Goal: Task Accomplishment & Management: Use online tool/utility

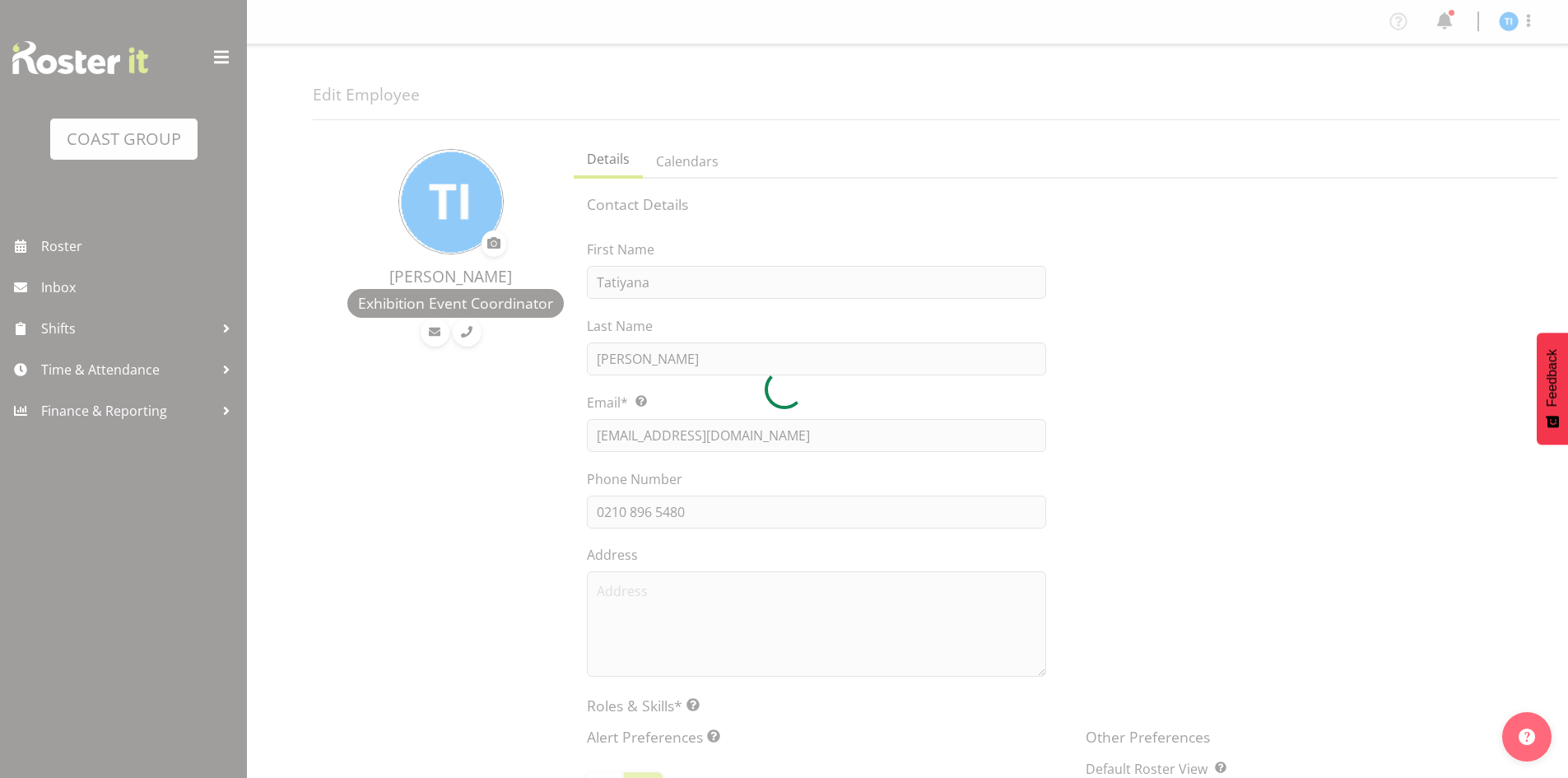
select select "TimelineWeek"
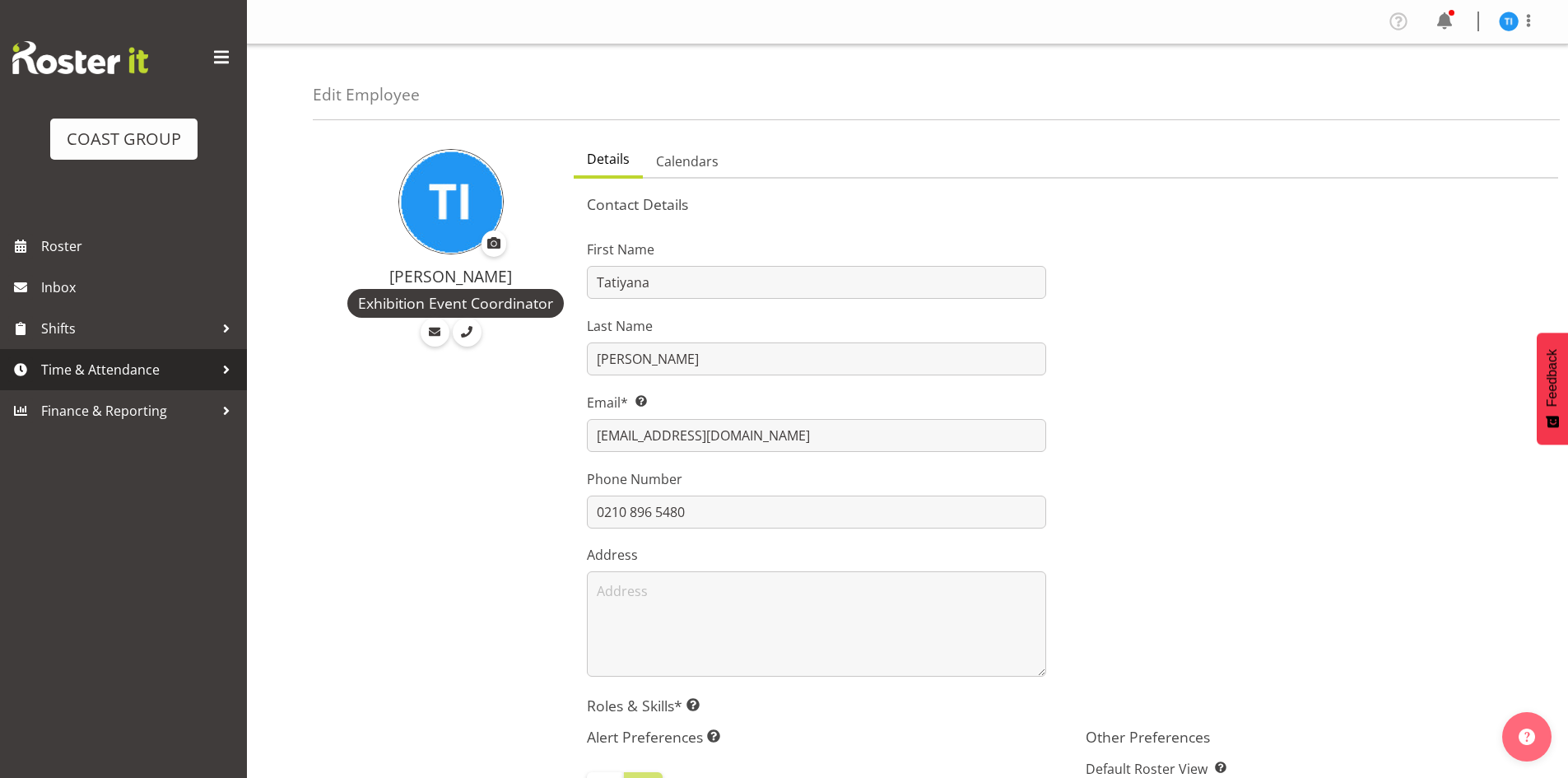
click at [182, 368] on span "Time & Attendance" at bounding box center [127, 370] width 173 height 25
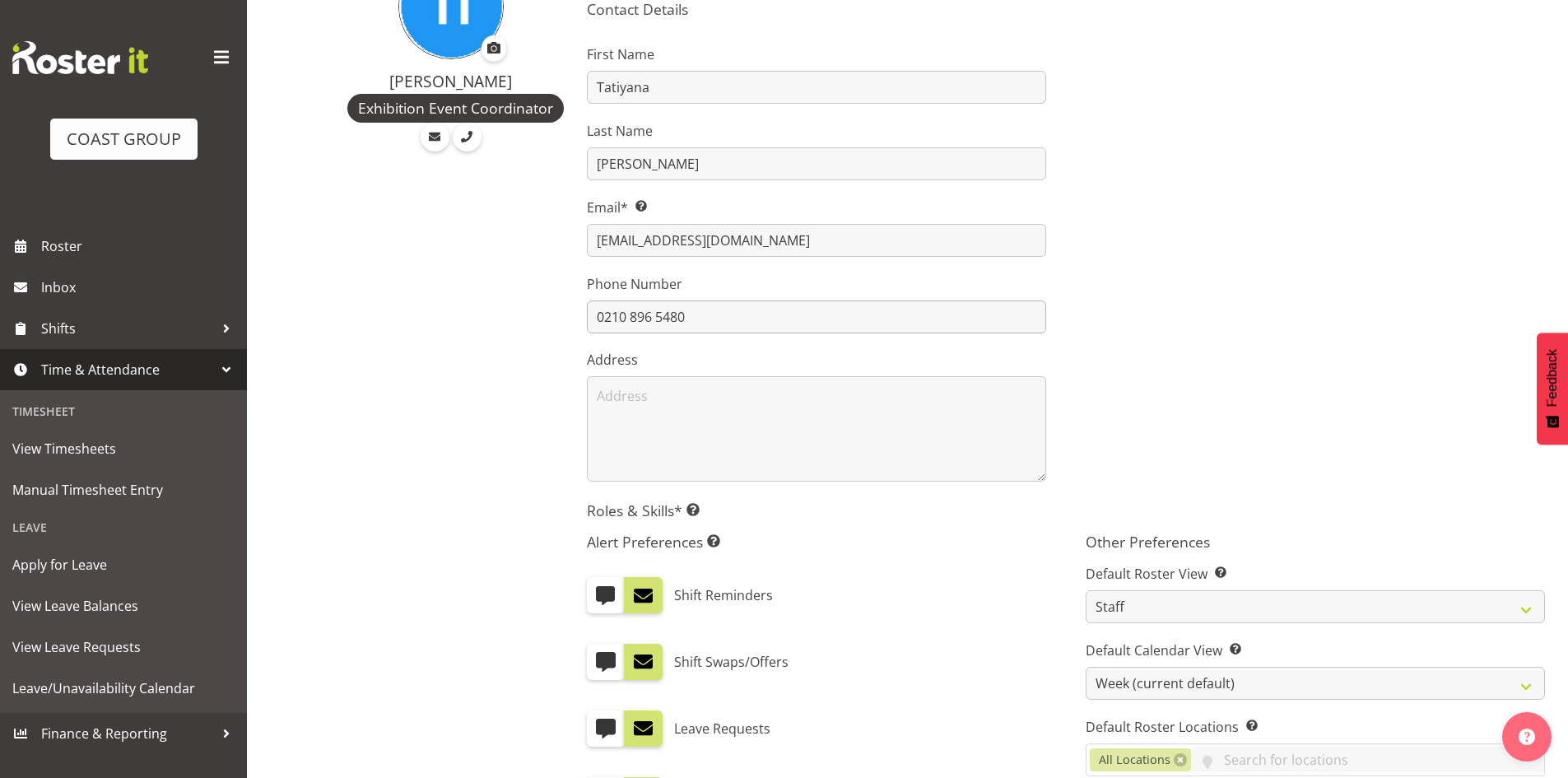
scroll to position [457, 0]
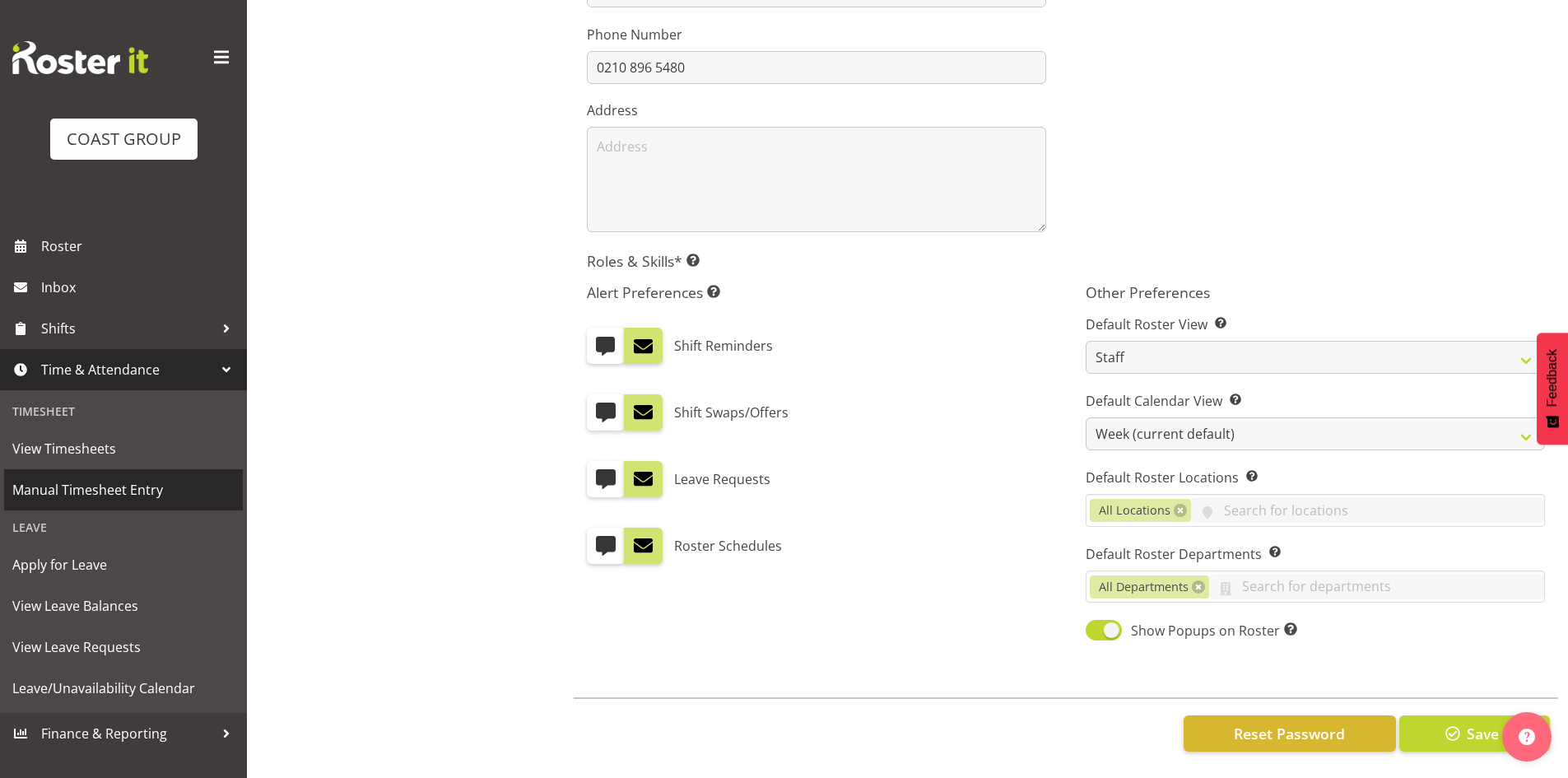
click at [137, 492] on span "Manual Timesheet Entry" at bounding box center [123, 490] width 223 height 25
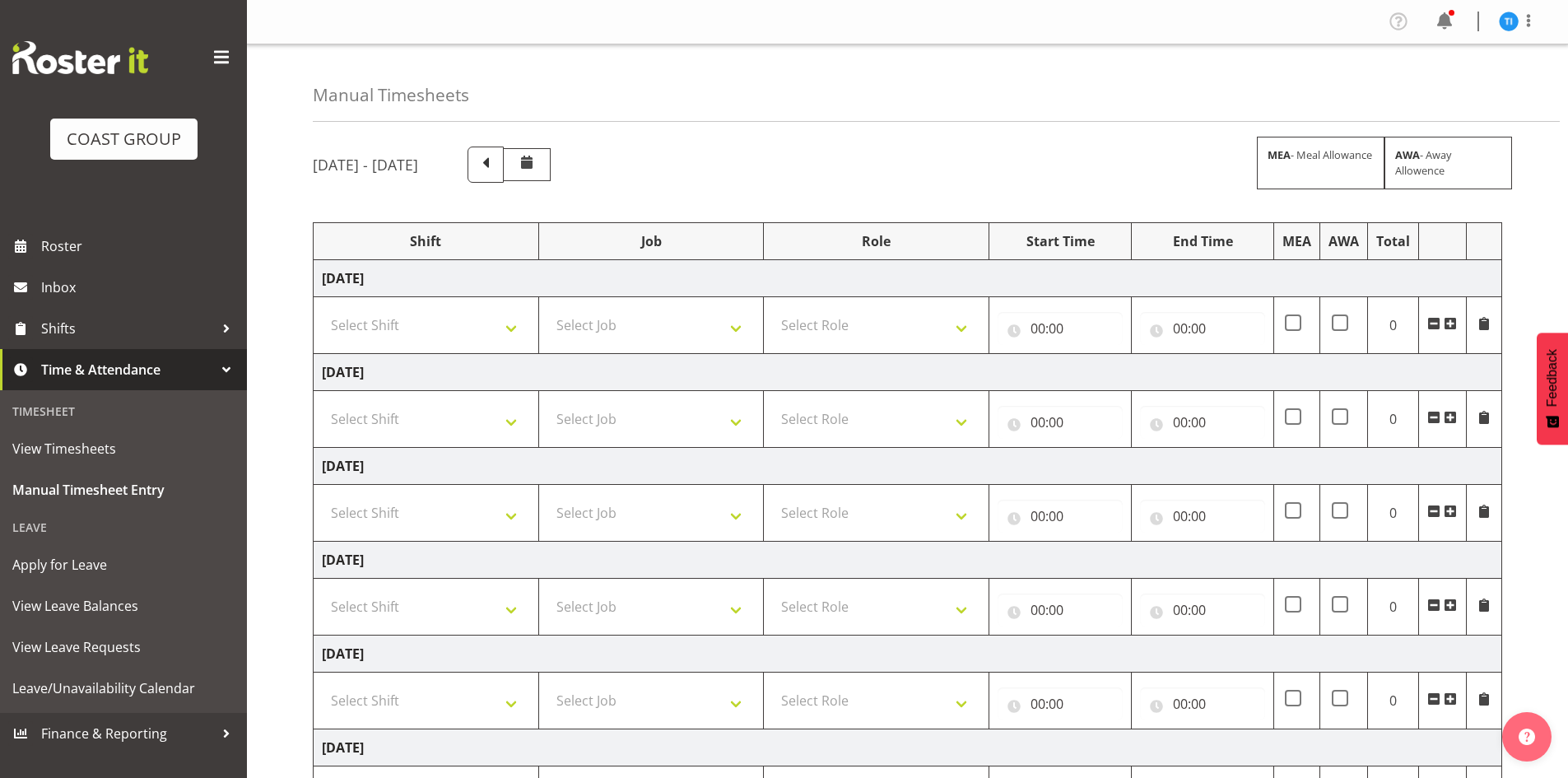
click at [1447, 323] on span at bounding box center [1451, 323] width 13 height 13
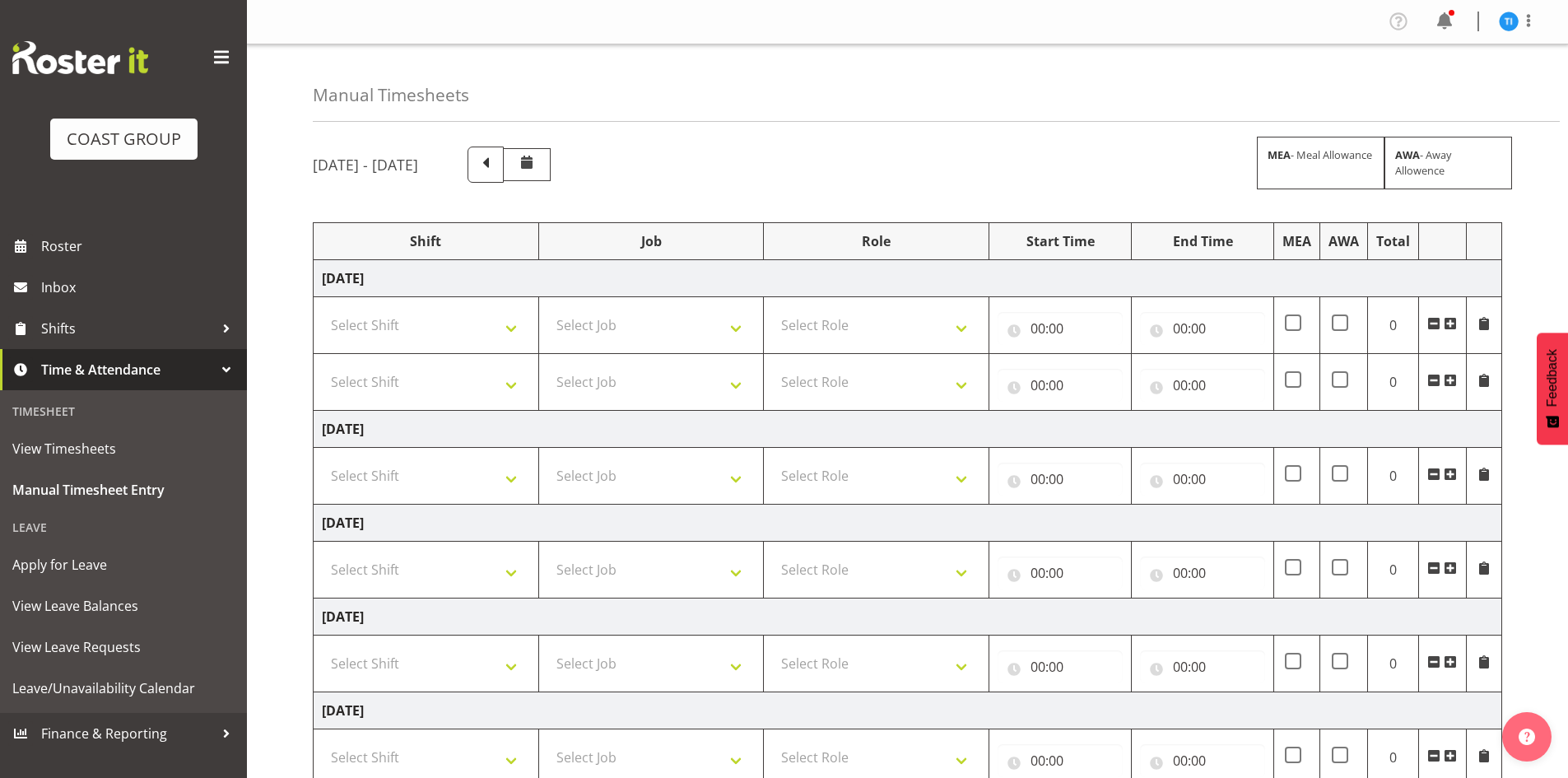
click at [1447, 323] on span at bounding box center [1451, 323] width 13 height 13
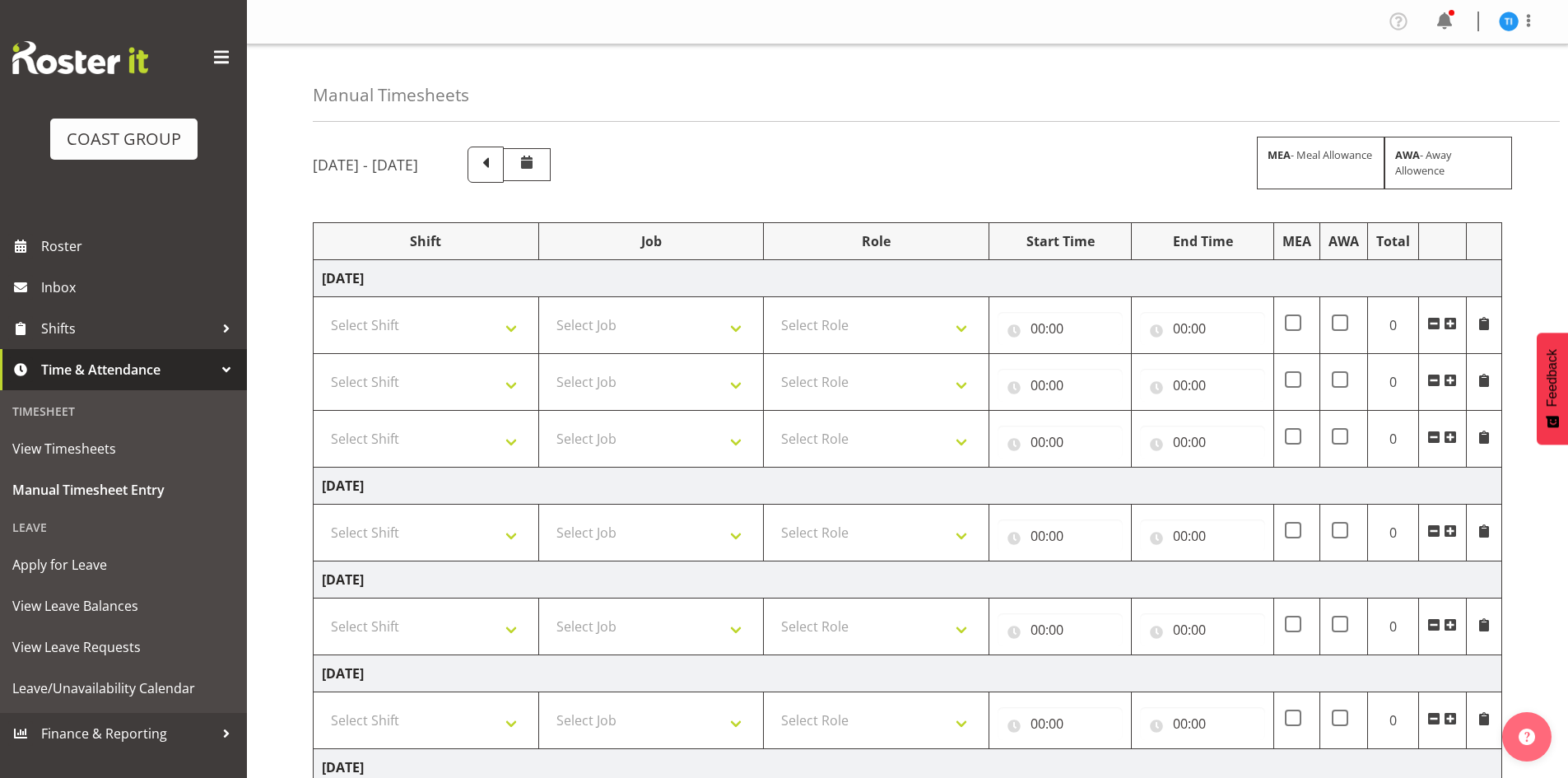
click at [1447, 323] on span at bounding box center [1451, 323] width 13 height 13
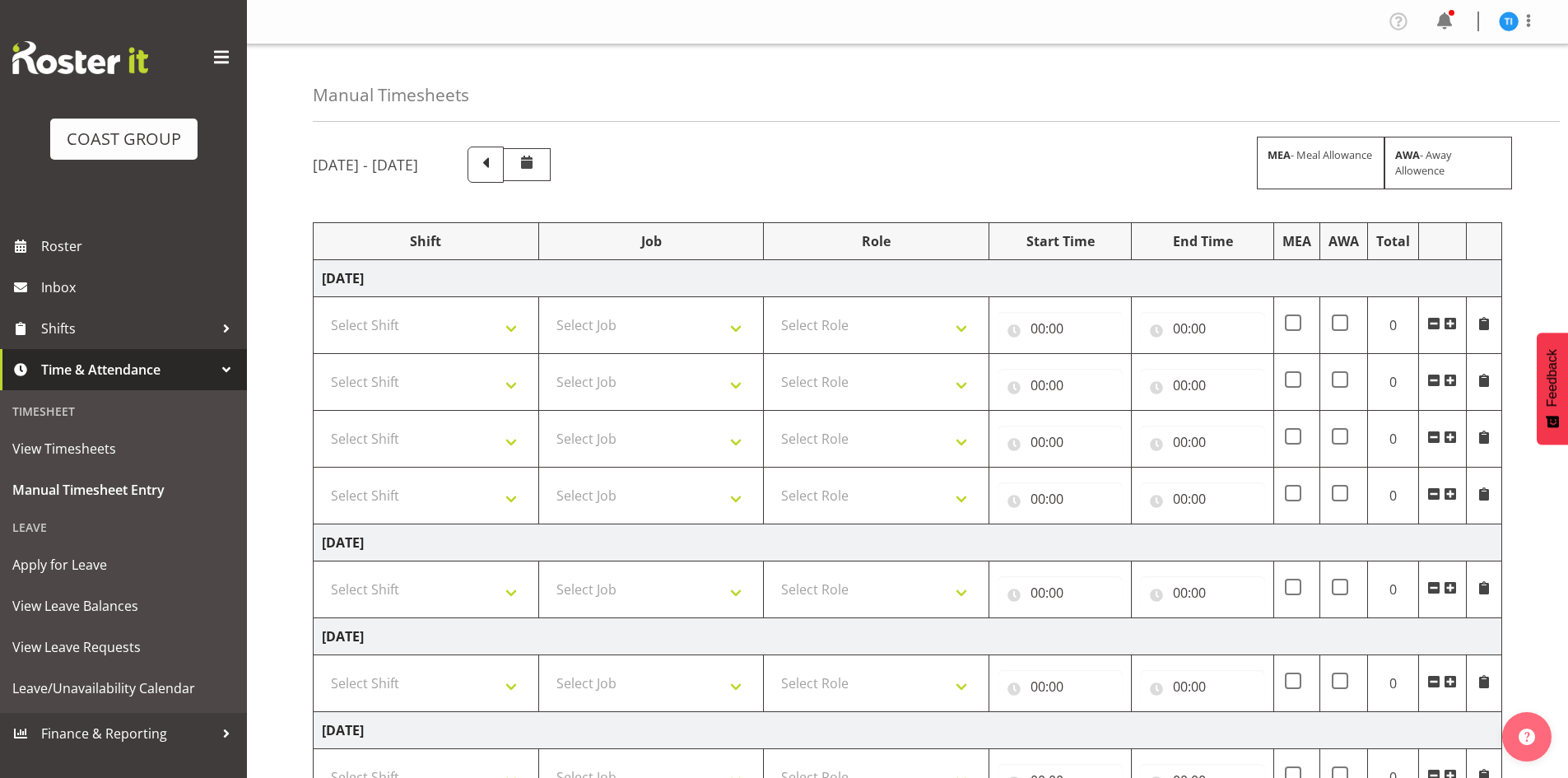
click at [1447, 323] on span at bounding box center [1451, 323] width 13 height 13
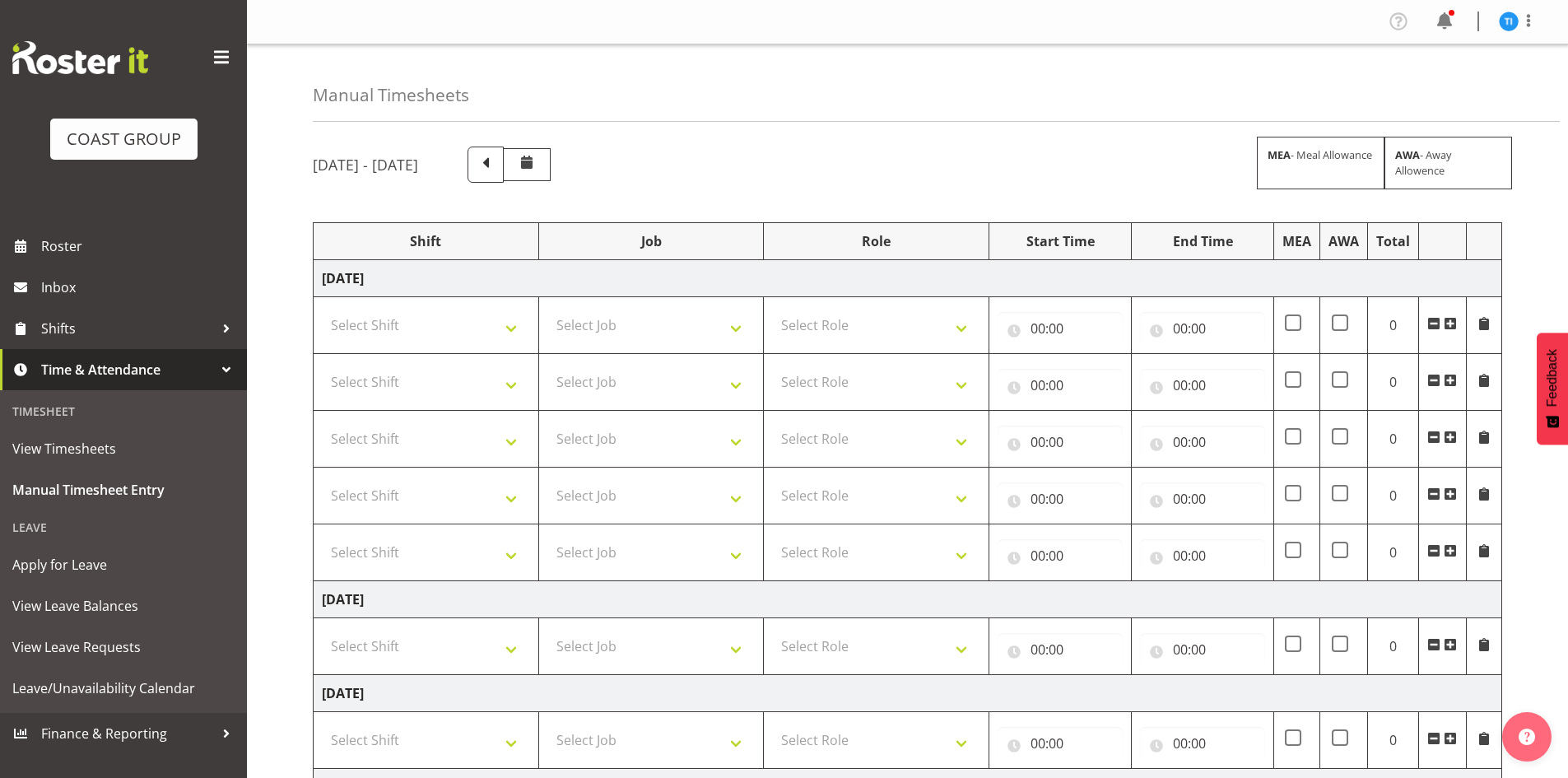
click at [1447, 323] on span at bounding box center [1451, 323] width 13 height 13
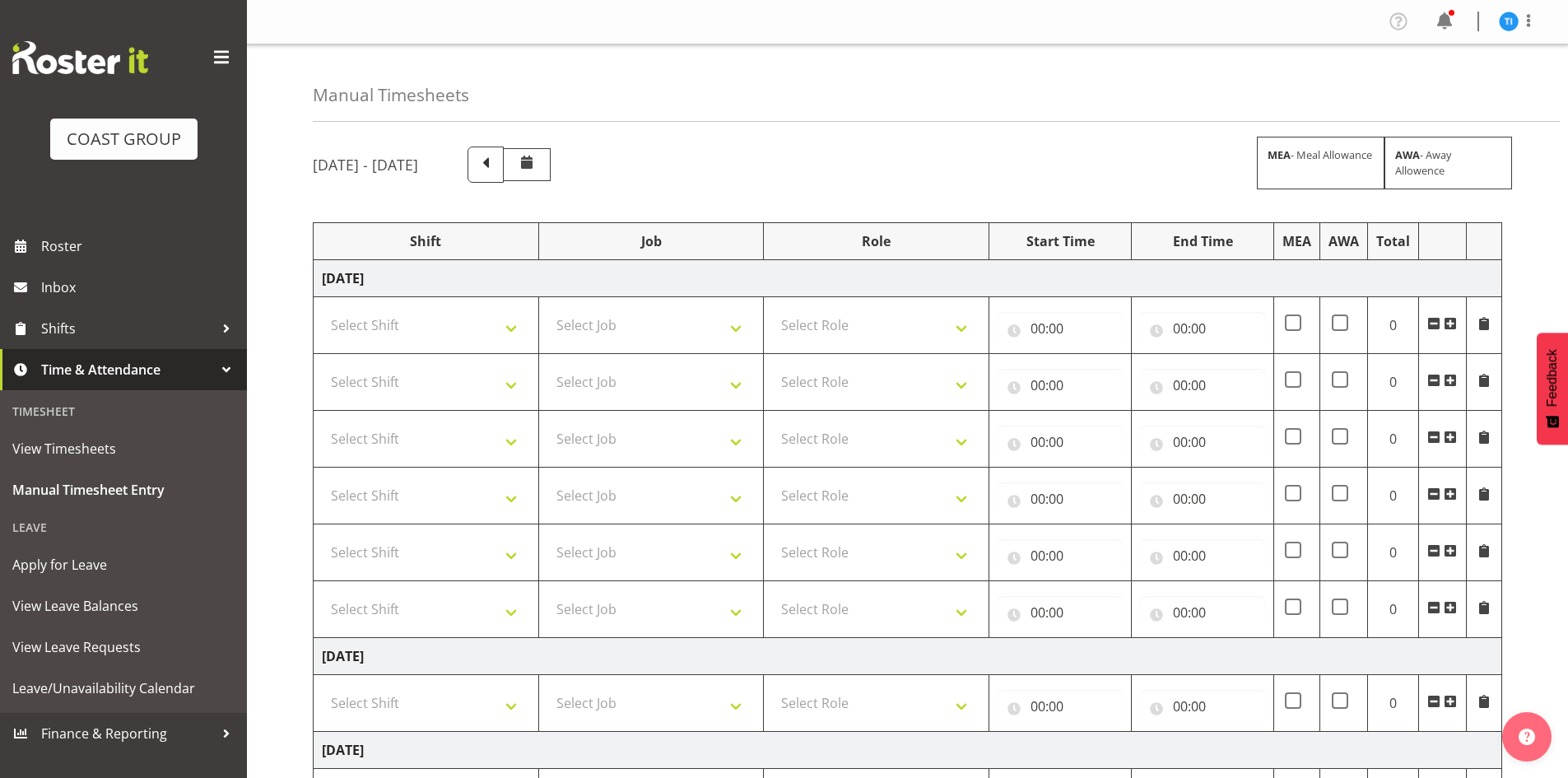
click at [1447, 323] on span at bounding box center [1451, 323] width 13 height 13
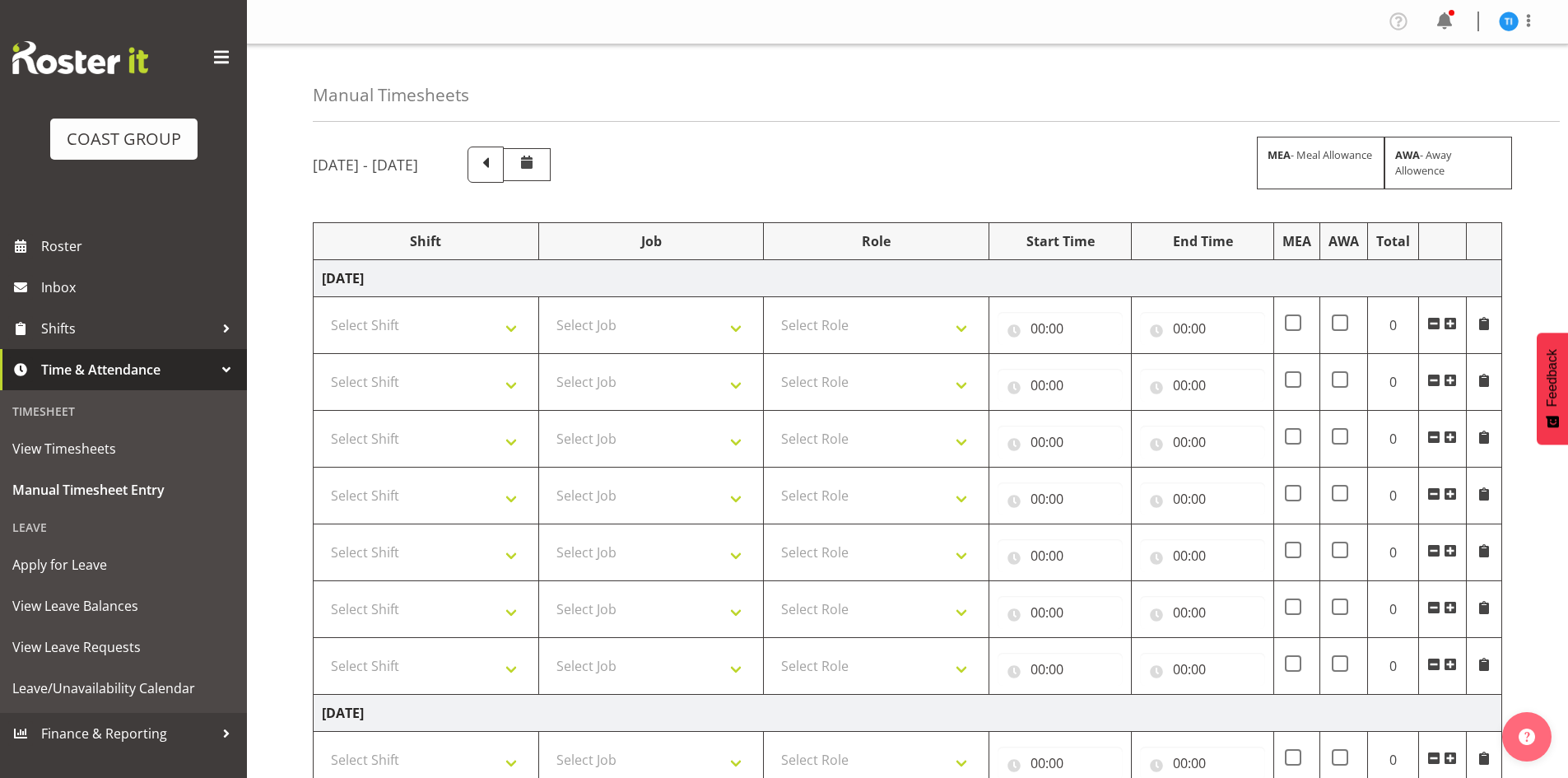
click at [1447, 323] on span at bounding box center [1451, 323] width 13 height 13
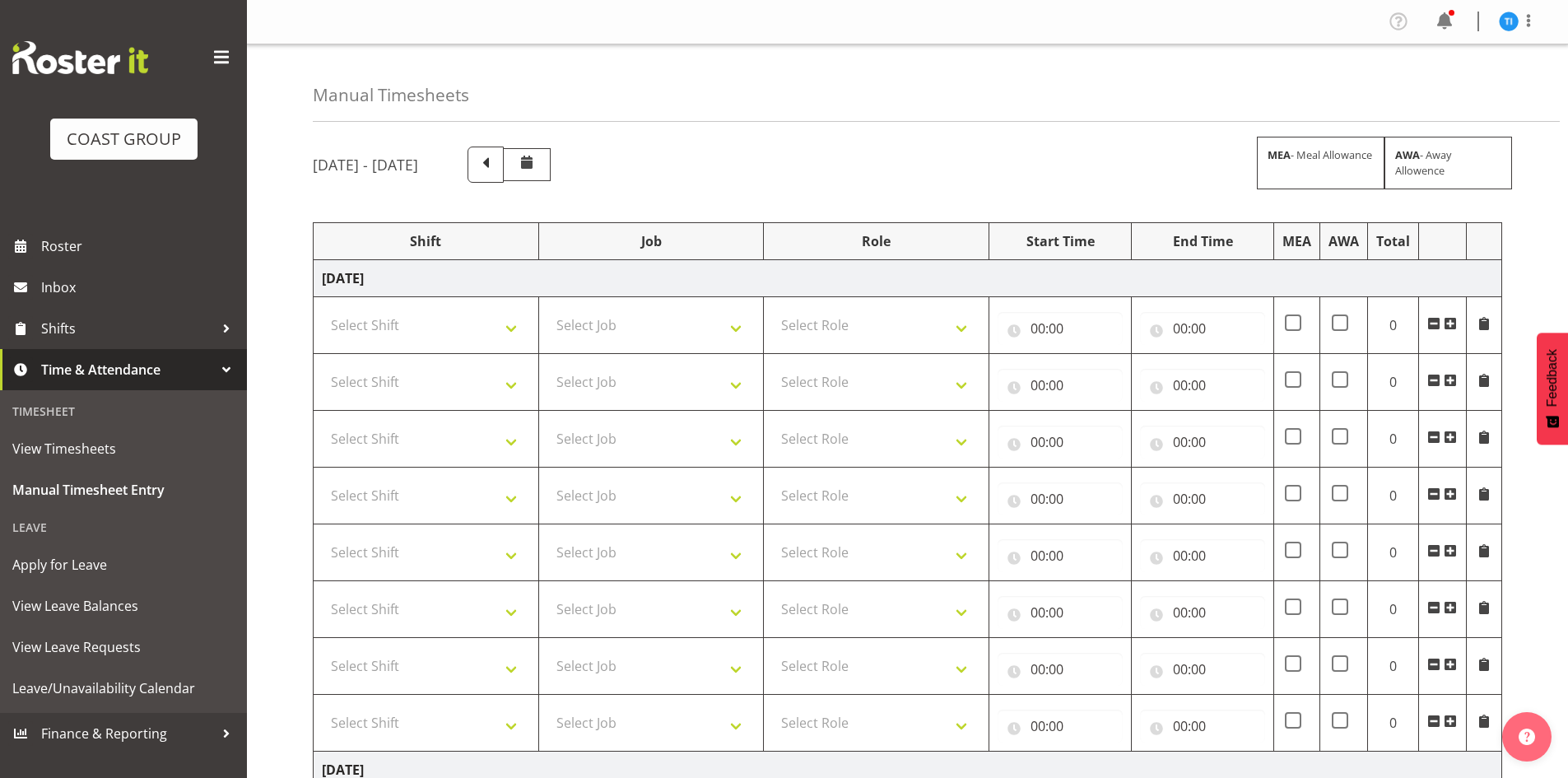
click at [1432, 319] on span at bounding box center [1434, 323] width 13 height 13
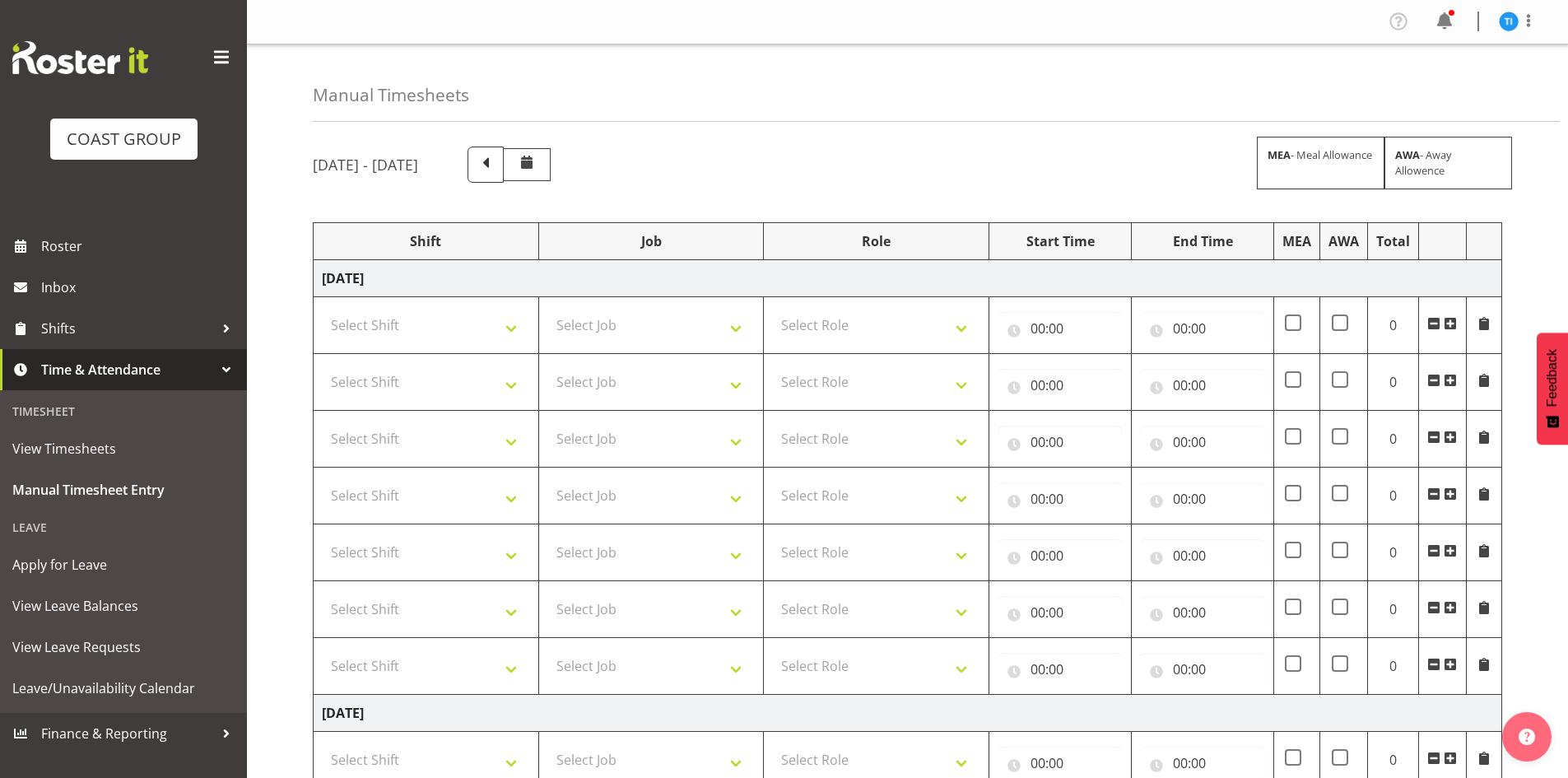
click at [1432, 319] on span at bounding box center [1434, 323] width 13 height 13
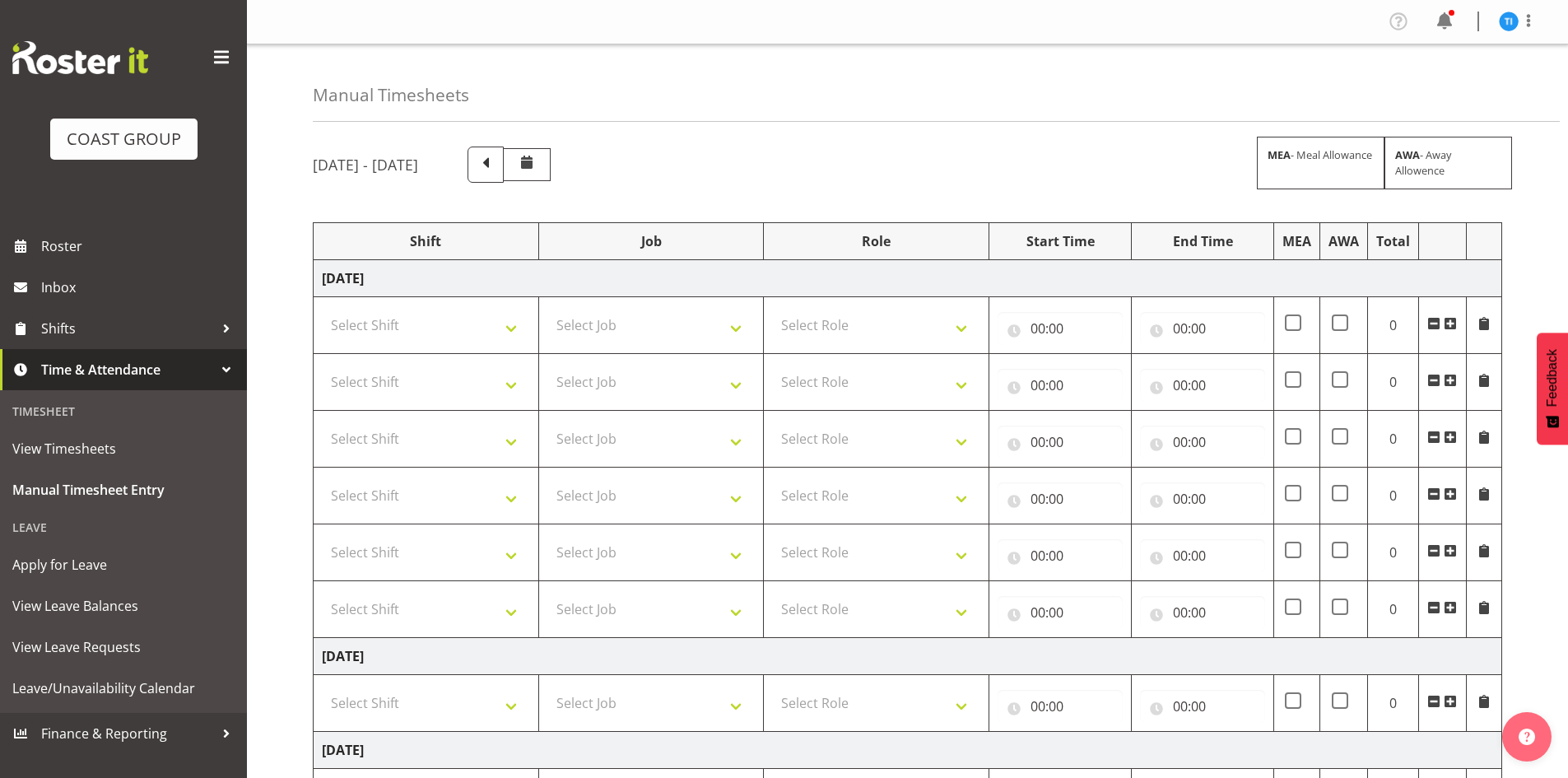
click at [1432, 319] on span at bounding box center [1434, 323] width 13 height 13
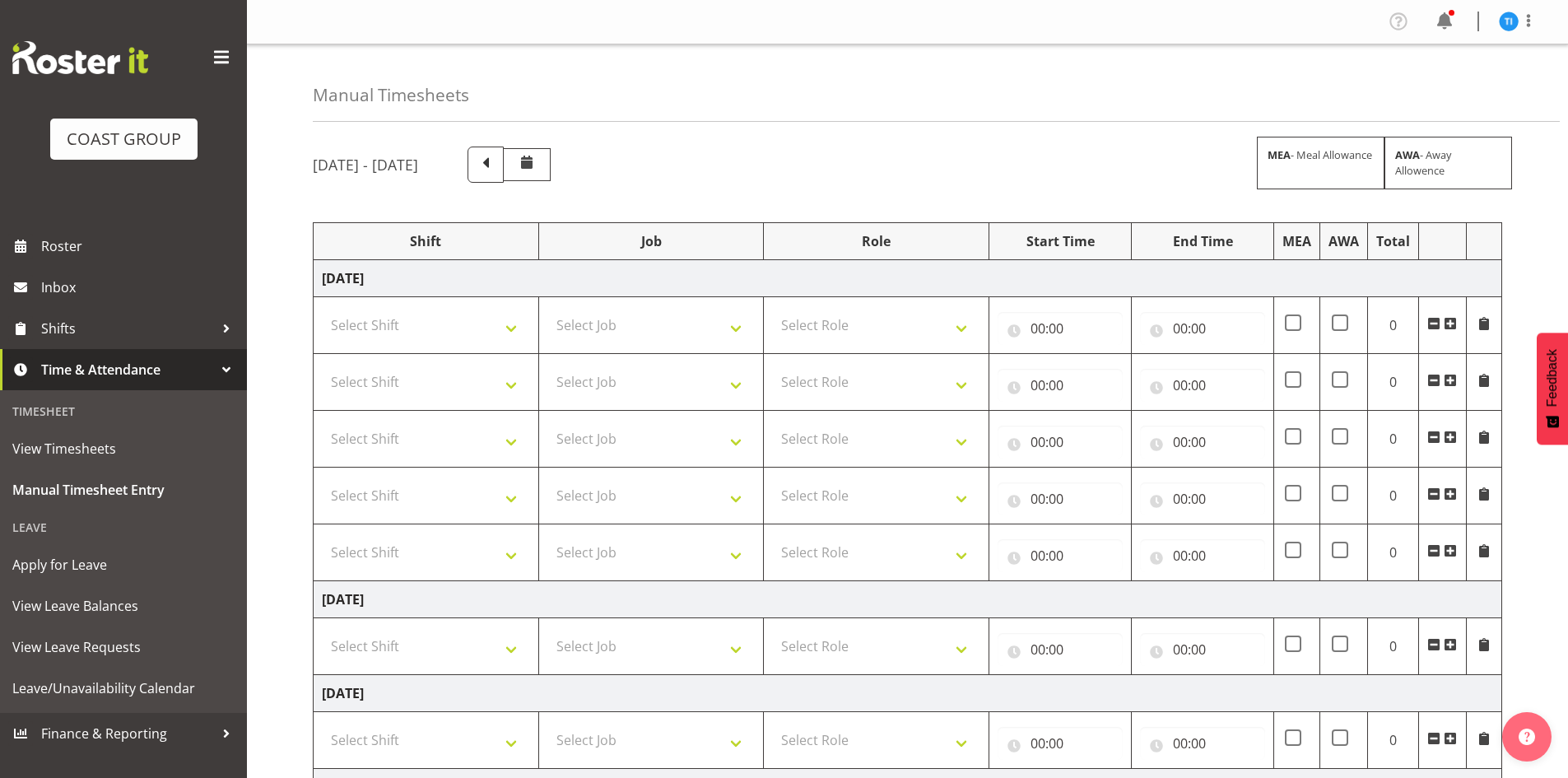
click at [1432, 319] on span at bounding box center [1434, 323] width 13 height 13
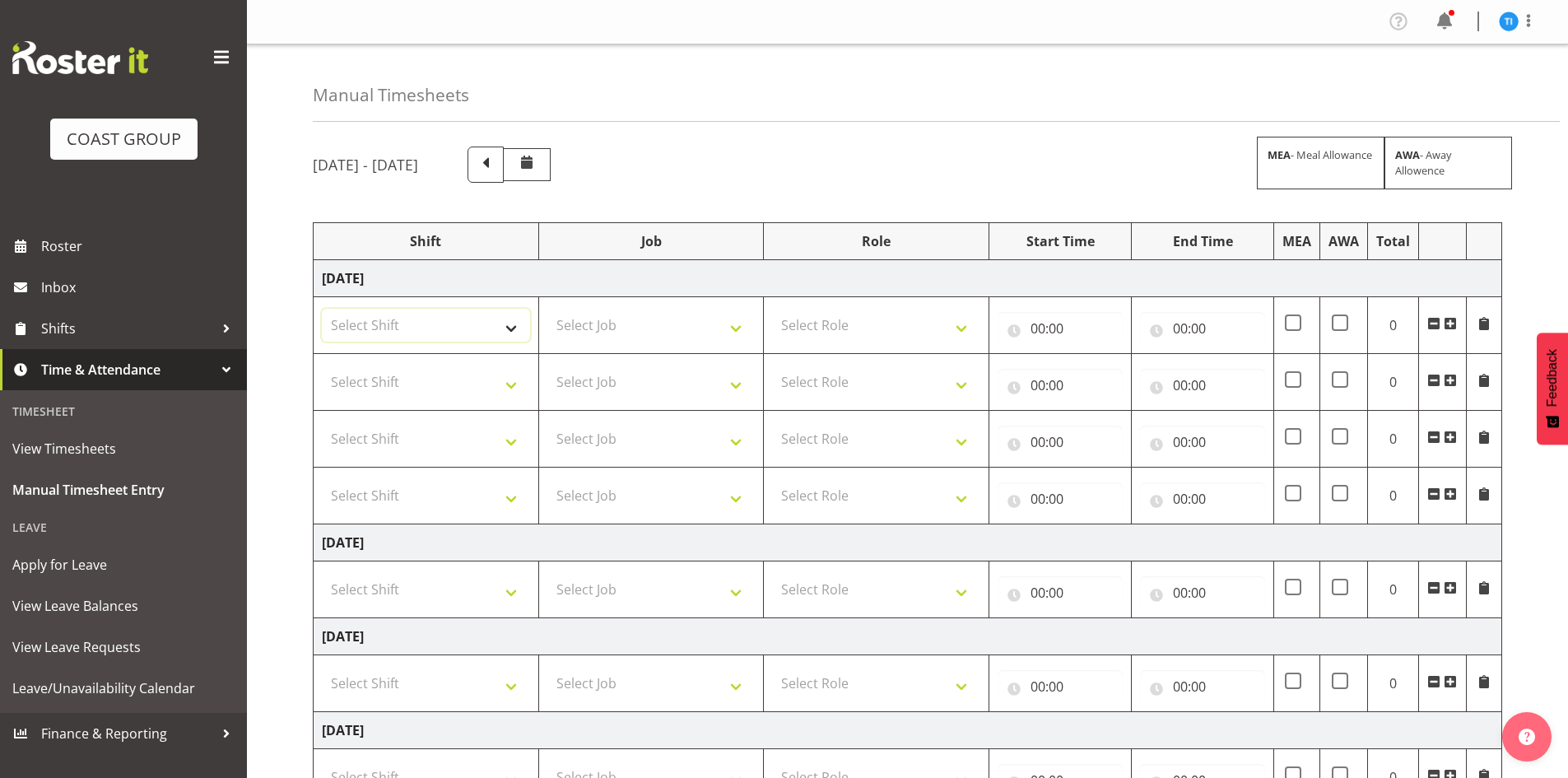
click at [431, 318] on select "Select Shift 25 Build NZPF @ Takina 7am 25 Service NZPF @ Takina [DATE] Break B…" at bounding box center [427, 325] width 209 height 33
select select "1464"
click at [470, 324] on select "Select Shift 25 Build NZPF @ Takina 7am 25 Service NZPF @ Takina [DATE] Break B…" at bounding box center [427, 325] width 209 height 33
click at [436, 375] on select "Select Shift 25 Build NZPF @ Takina 7am 25 Service NZPF @ Takina [DATE] Break B…" at bounding box center [427, 383] width 209 height 33
select select "1464"
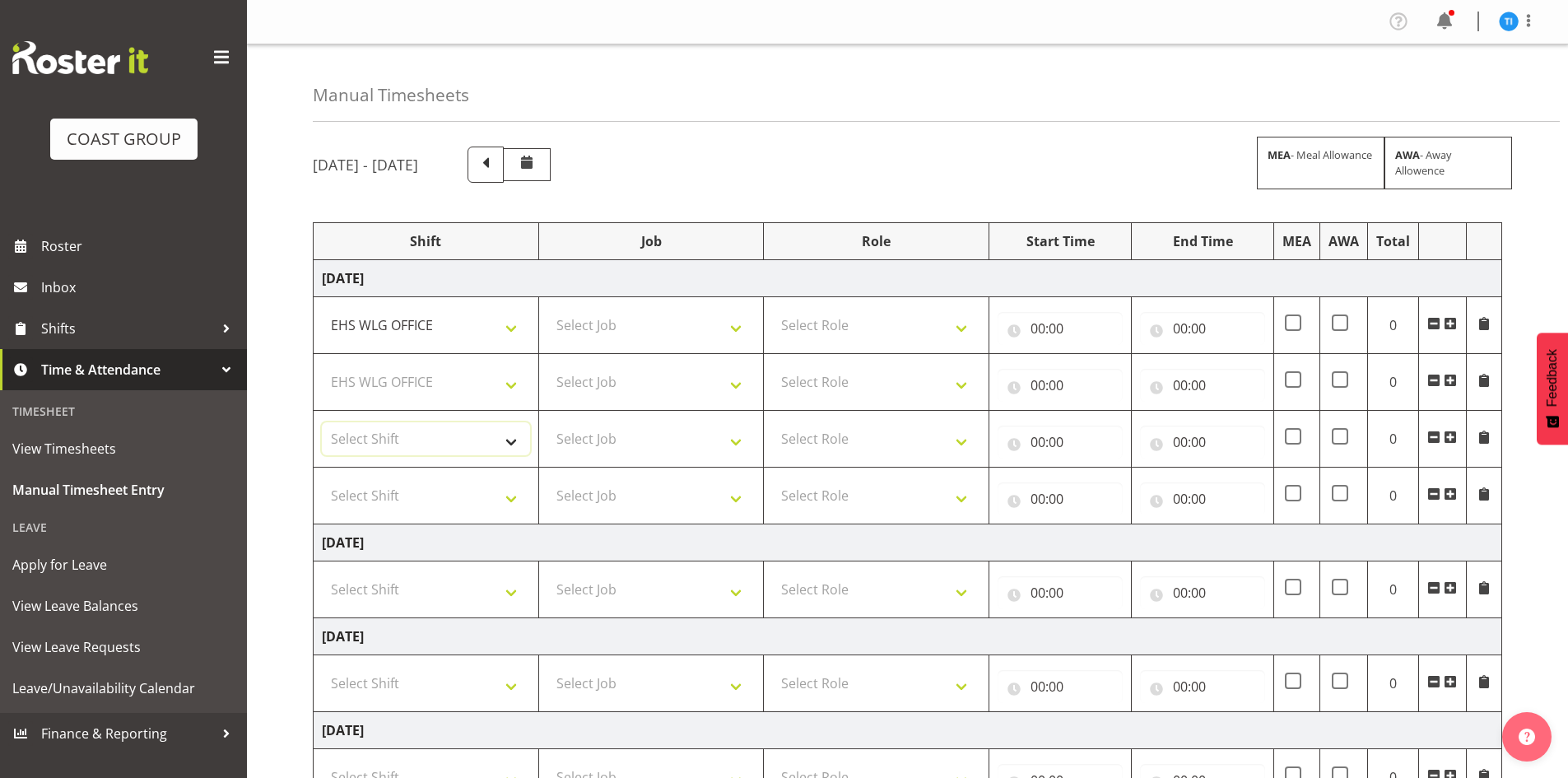
click at [421, 444] on select "Select Shift 25 Build NZPF @ Takina 7am 25 Service NZPF @ Takina [DATE] Break B…" at bounding box center [427, 439] width 209 height 33
select select "1464"
click at [401, 490] on select "Select Shift 25 Build NZPF @ Takina 7am 25 Service NZPF @ Takina [DATE] Break B…" at bounding box center [427, 496] width 209 height 33
select select "1464"
click at [401, 490] on select "Select Shift 25 Build NZPF @ Takina 7am 25 Service NZPF @ Takina [DATE] Break B…" at bounding box center [427, 496] width 209 height 33
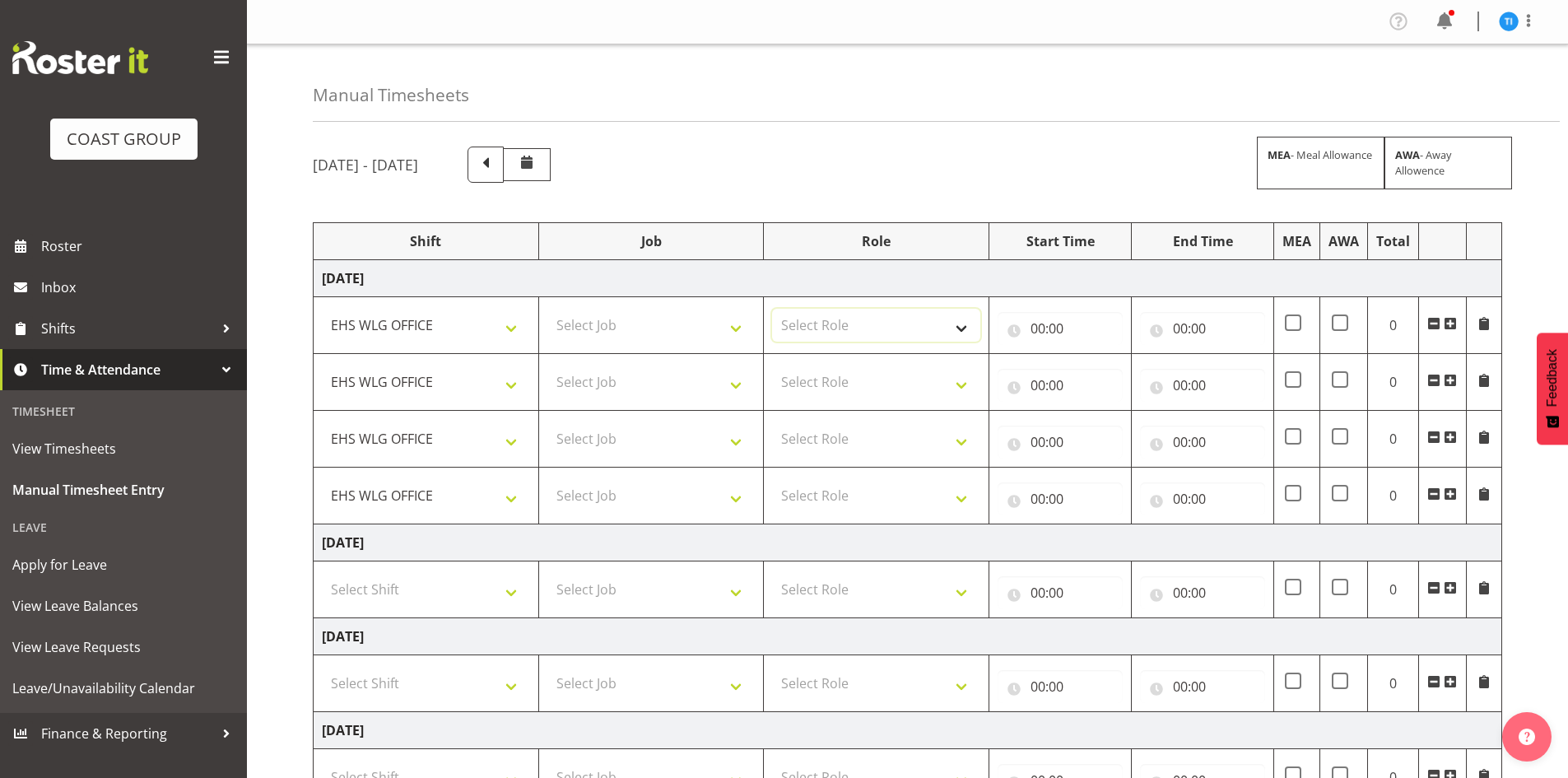
click at [795, 322] on select "Select Role EHS WLG OPS" at bounding box center [876, 325] width 209 height 33
select select "191"
click at [795, 322] on select "EHS WLG OPS" at bounding box center [876, 325] width 209 height 33
click at [788, 383] on select "Select Role EHS WLG OPS" at bounding box center [876, 383] width 209 height 33
select select "191"
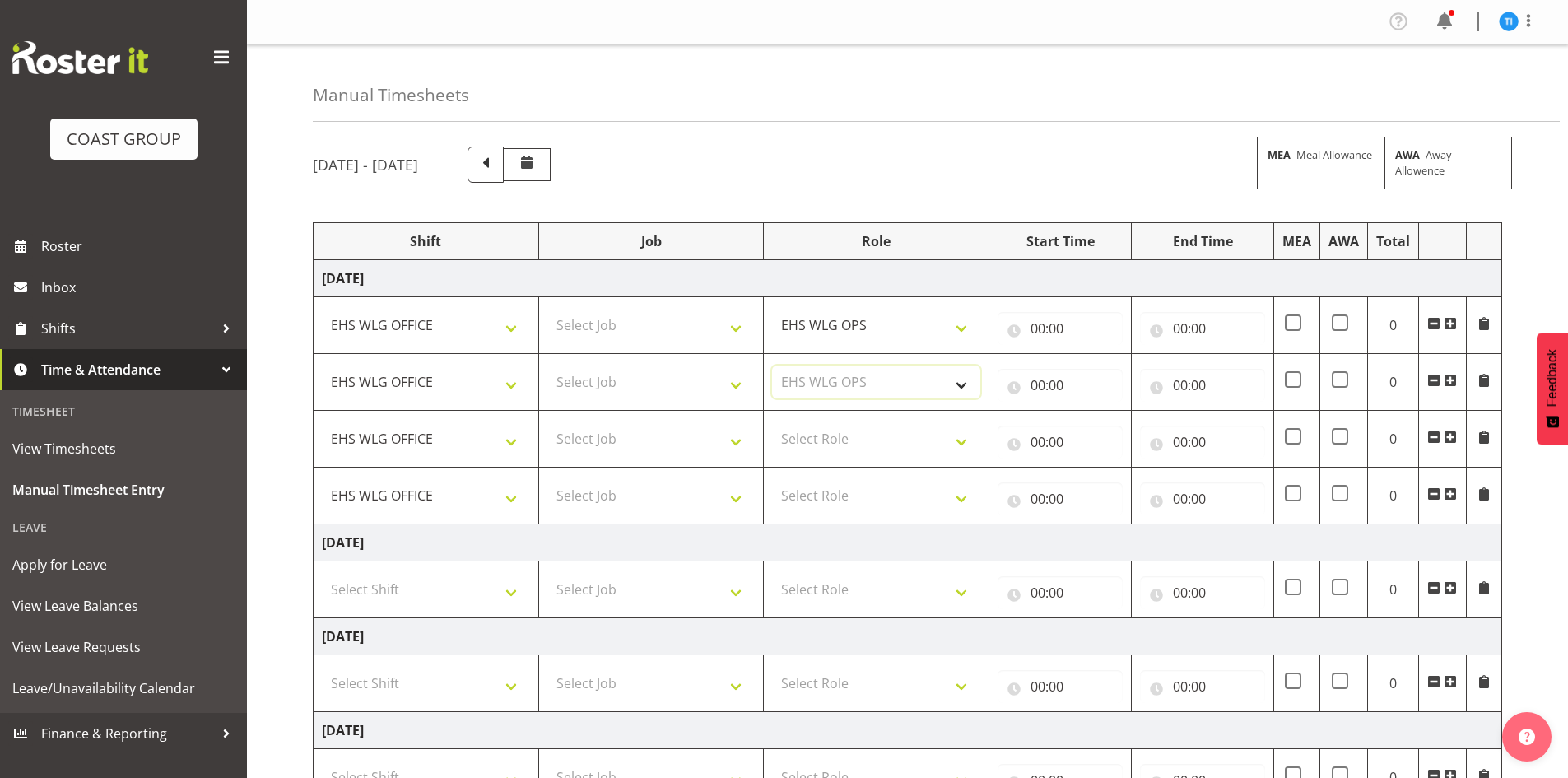
click at [788, 383] on select "Select Role EHS WLG OPS" at bounding box center [876, 383] width 209 height 33
click at [788, 434] on select "Select Role EHS WLG OPS" at bounding box center [876, 439] width 209 height 33
select select "191"
click at [788, 434] on select "Select Role EHS WLG OPS" at bounding box center [876, 439] width 209 height 33
click at [797, 496] on select "Select Role EHS WLG OPS" at bounding box center [876, 496] width 209 height 33
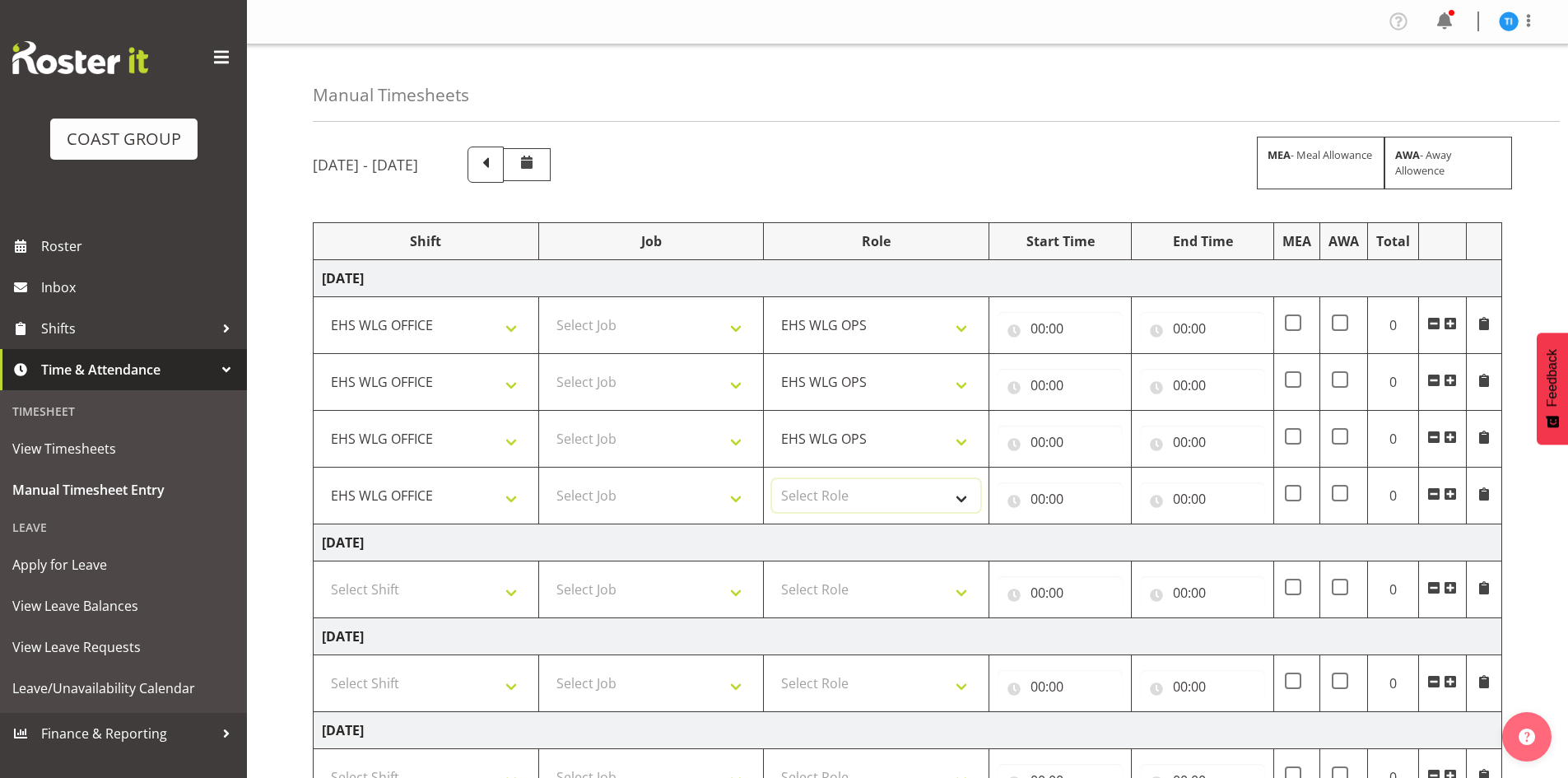
select select "191"
click at [798, 496] on select "Select Role EHS WLG OPS" at bounding box center [876, 496] width 209 height 33
click at [1452, 498] on span at bounding box center [1451, 494] width 13 height 13
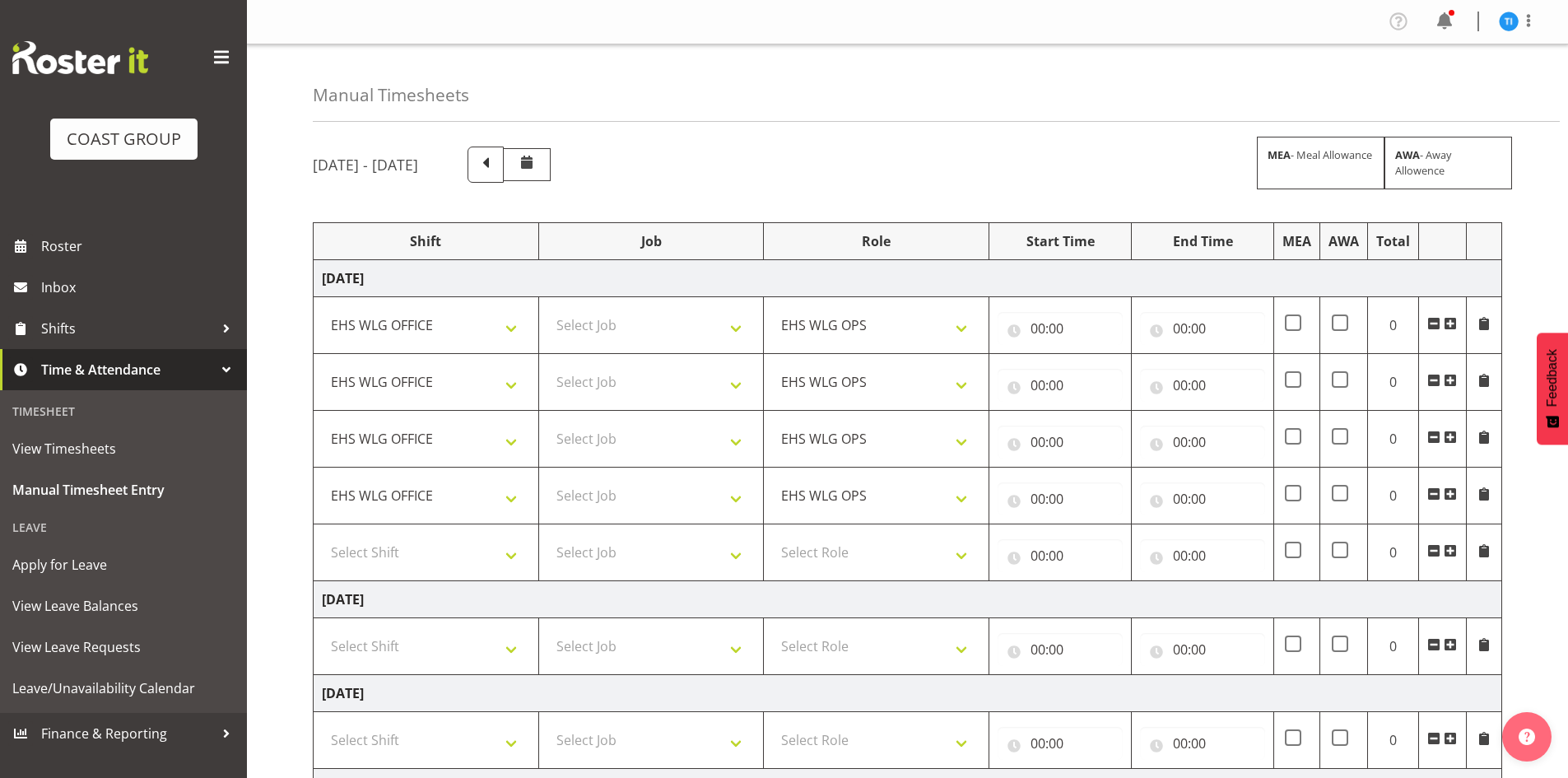
click at [1452, 497] on span at bounding box center [1451, 494] width 13 height 13
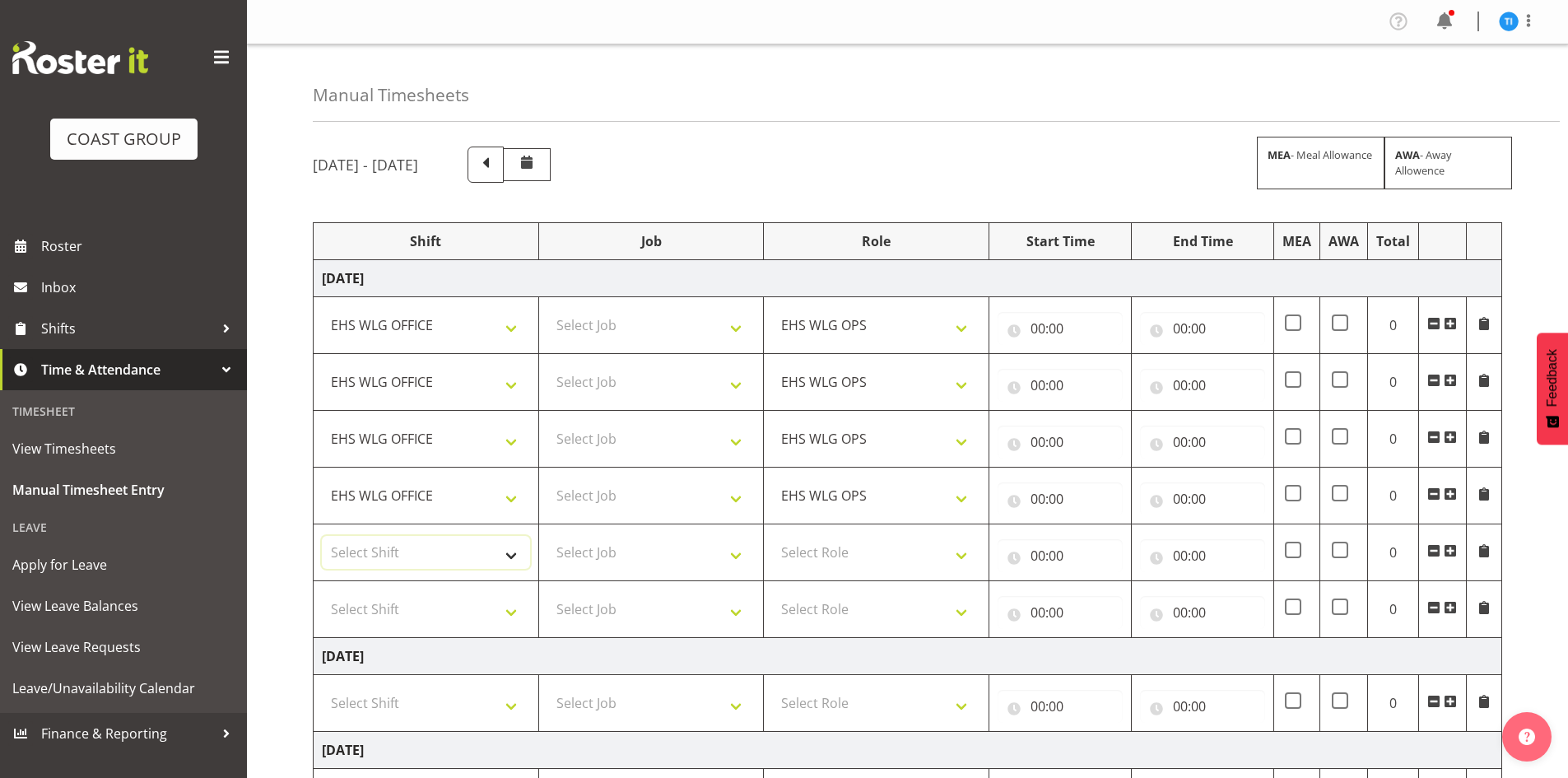
click at [437, 556] on select "Select Shift 25 Build NZPF @ Takina 7am 25 Service NZPF @ Takina [DATE] Break B…" at bounding box center [427, 553] width 209 height 33
select select "1464"
click at [402, 602] on select "Select Shift 25 Build NZPF @ Takina 7am 25 Service NZPF @ Takina [DATE] Break B…" at bounding box center [427, 610] width 209 height 33
select select "1464"
click at [402, 602] on select "Select Shift 25 Build NZPF @ Takina 7am 25 Service NZPF @ Takina [DATE] Break B…" at bounding box center [427, 610] width 209 height 33
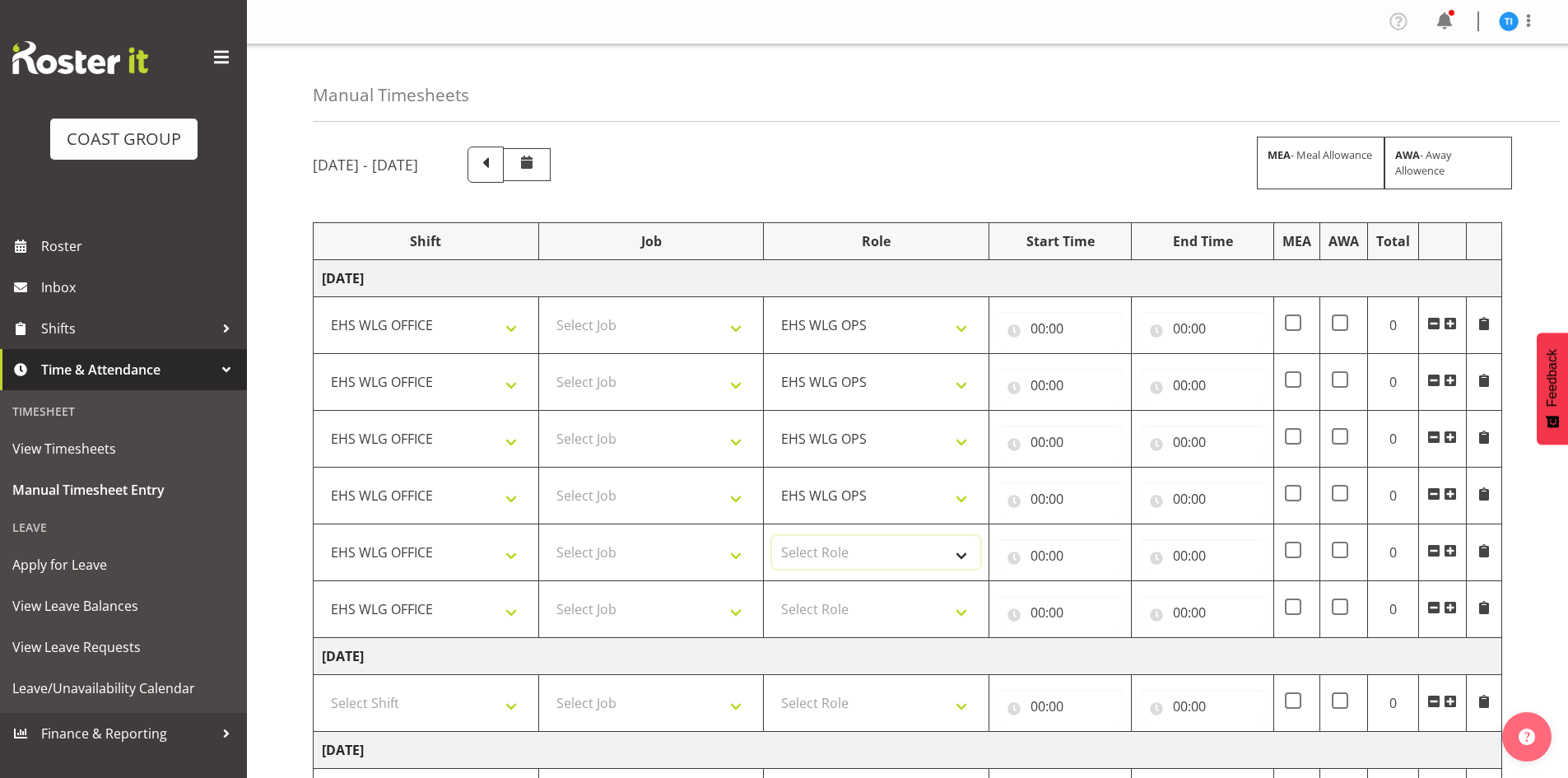
click at [810, 545] on select "Select Role EHS WLG OPS" at bounding box center [876, 553] width 209 height 33
select select "191"
click at [815, 602] on select "Select Role EHS WLG OPS" at bounding box center [876, 610] width 209 height 33
select select "191"
click at [815, 602] on select "Select Role EHS WLG OPS" at bounding box center [876, 610] width 209 height 33
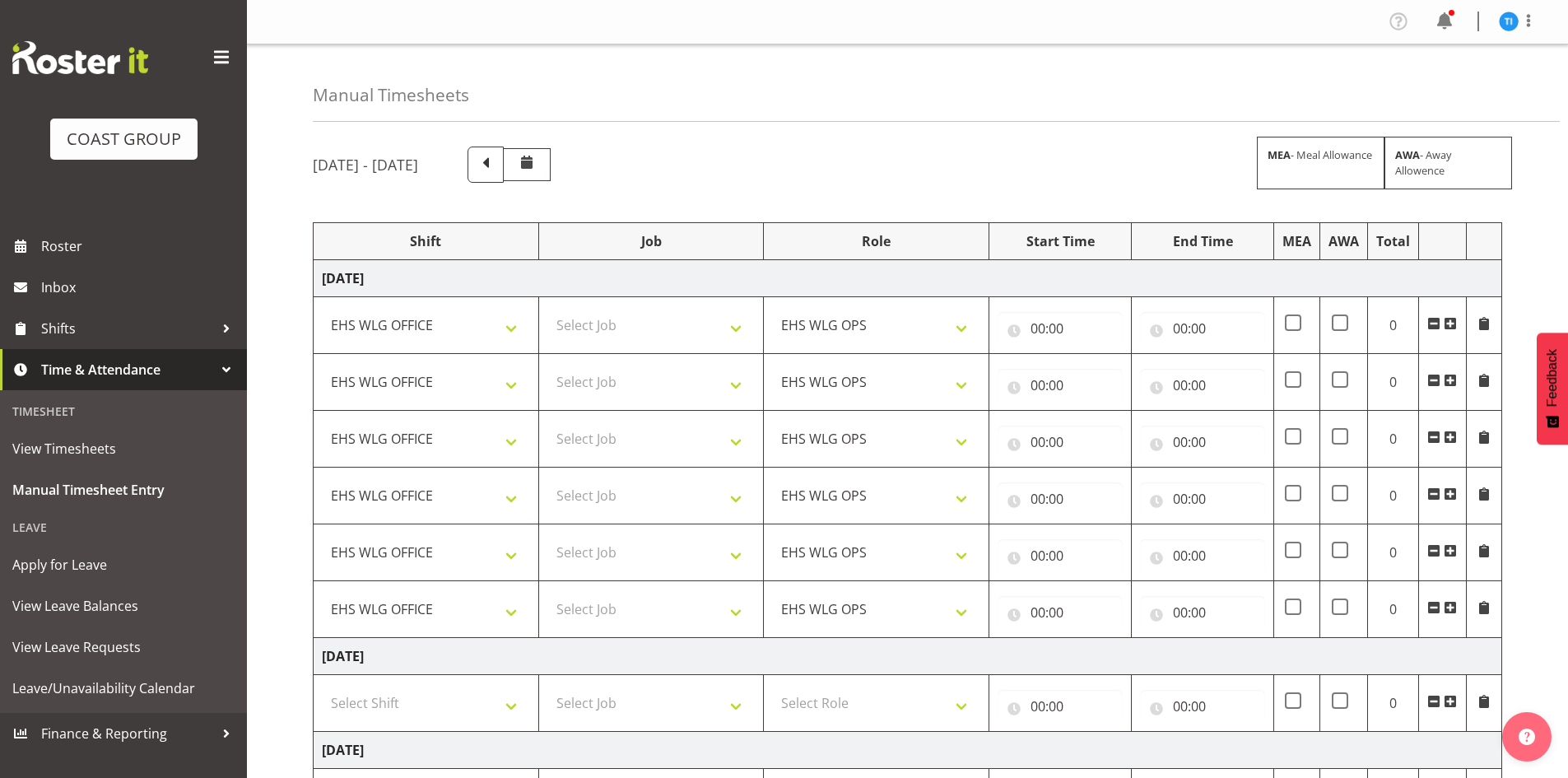
click at [1116, 149] on div "[DATE] - [DATE] MEA - Meal Allowance AWA - Away Allowence" at bounding box center [908, 164] width 1189 height 36
click at [691, 319] on select "Select Job 1 Carlton Events 1 [PERSON_NAME][GEOGRAPHIC_DATA] 1 [PERSON_NAME][GE…" at bounding box center [652, 325] width 209 height 33
click at [669, 317] on select "Select Job 1 Carlton Events 1 [PERSON_NAME][GEOGRAPHIC_DATA] 1 [PERSON_NAME][GE…" at bounding box center [652, 325] width 209 height 33
click at [596, 330] on select "Select Job 1 Carlton Events 1 [PERSON_NAME][GEOGRAPHIC_DATA] 1 [PERSON_NAME][GE…" at bounding box center [652, 325] width 209 height 33
select select "8995"
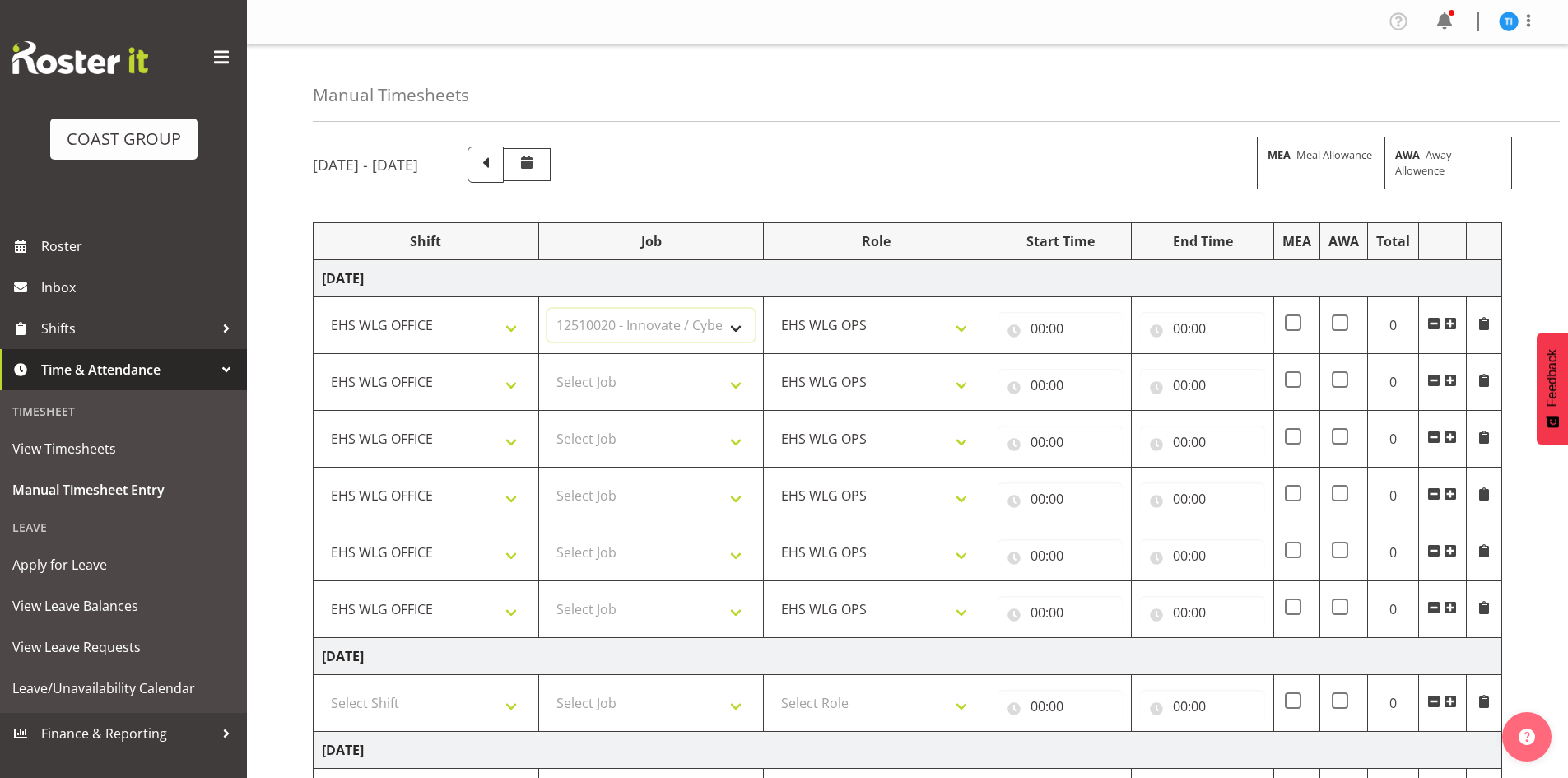
click at [548, 309] on select "Select Job 1 Carlton Events 1 [PERSON_NAME][GEOGRAPHIC_DATA] 1 [PERSON_NAME][GE…" at bounding box center [652, 325] width 209 height 33
click at [703, 382] on select "Select Job 1 Carlton Events 1 [PERSON_NAME][GEOGRAPHIC_DATA] 1 [PERSON_NAME][GE…" at bounding box center [652, 383] width 209 height 33
select select "9844"
click at [548, 366] on select "Select Job 1 Carlton Events 1 [PERSON_NAME][GEOGRAPHIC_DATA] 1 [PERSON_NAME][GE…" at bounding box center [652, 383] width 209 height 33
click at [587, 437] on select "Select Job 1 Carlton Events 1 [PERSON_NAME][GEOGRAPHIC_DATA] 1 [PERSON_NAME][GE…" at bounding box center [652, 439] width 209 height 33
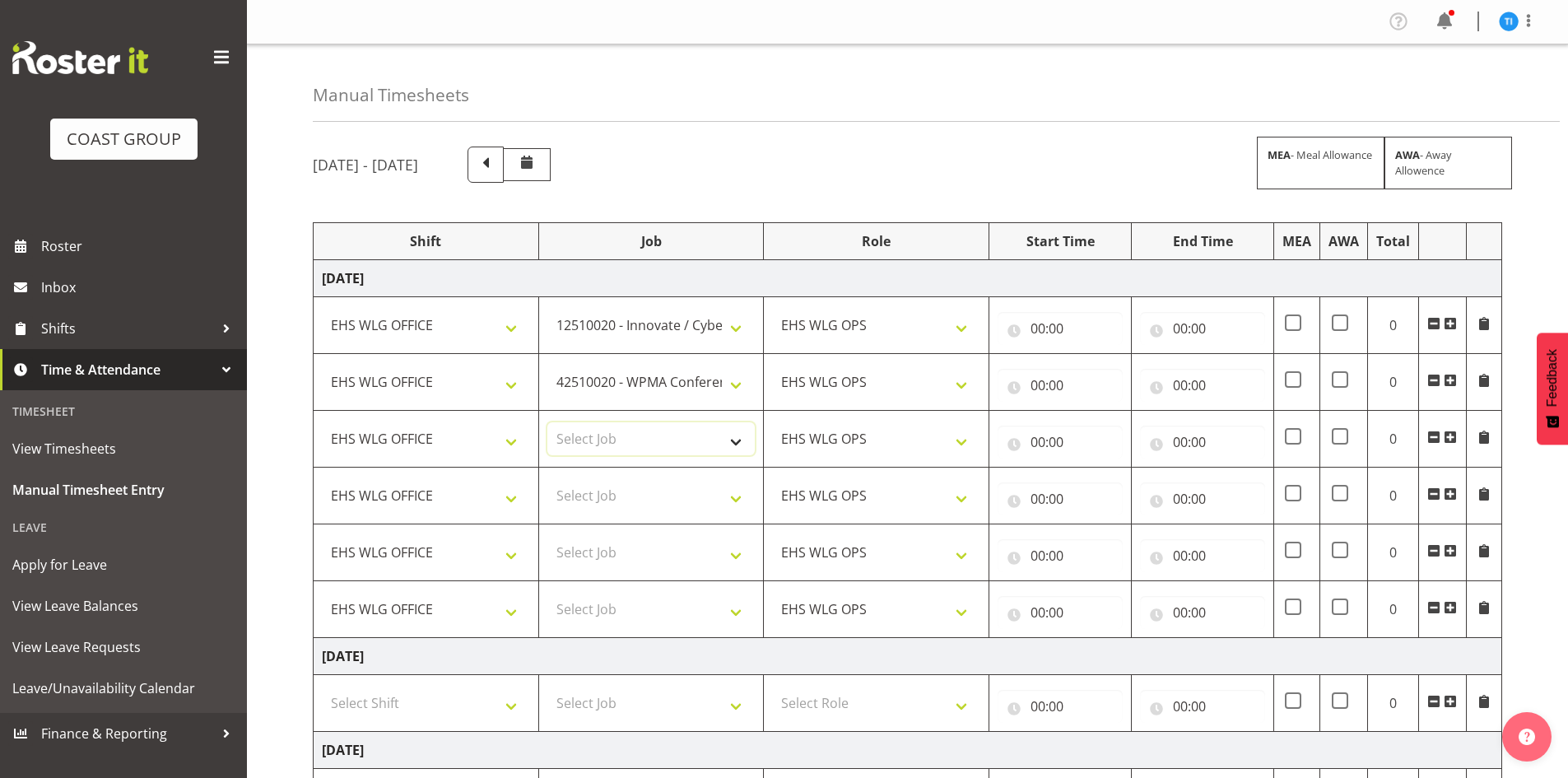
click at [589, 439] on select "Select Job 1 Carlton Events 1 [PERSON_NAME][GEOGRAPHIC_DATA] 1 [PERSON_NAME][GE…" at bounding box center [652, 439] width 209 height 33
click at [669, 429] on select "Select Job 1 Carlton Events 1 [PERSON_NAME][GEOGRAPHIC_DATA] 1 [PERSON_NAME][GE…" at bounding box center [652, 439] width 209 height 33
select select "8680"
click at [548, 422] on select "Select Job 1 Carlton Events 1 [PERSON_NAME][GEOGRAPHIC_DATA] 1 [PERSON_NAME][GE…" at bounding box center [652, 439] width 209 height 33
